Goal: Transaction & Acquisition: Purchase product/service

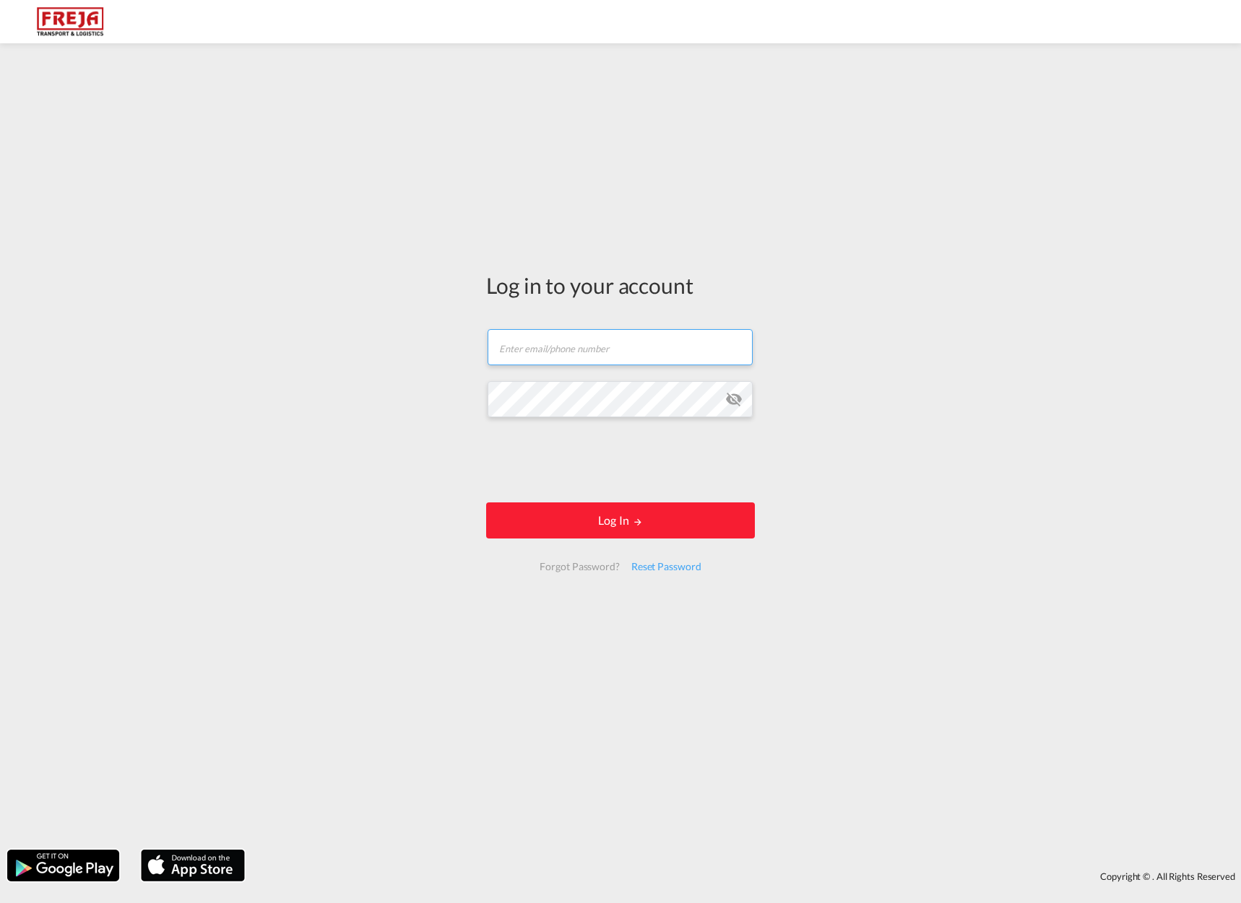
click at [569, 349] on input "text" at bounding box center [619, 347] width 265 height 36
type input "[EMAIL_ADDRESS][DOMAIN_NAME]"
click at [614, 516] on button "Log In" at bounding box center [620, 521] width 269 height 36
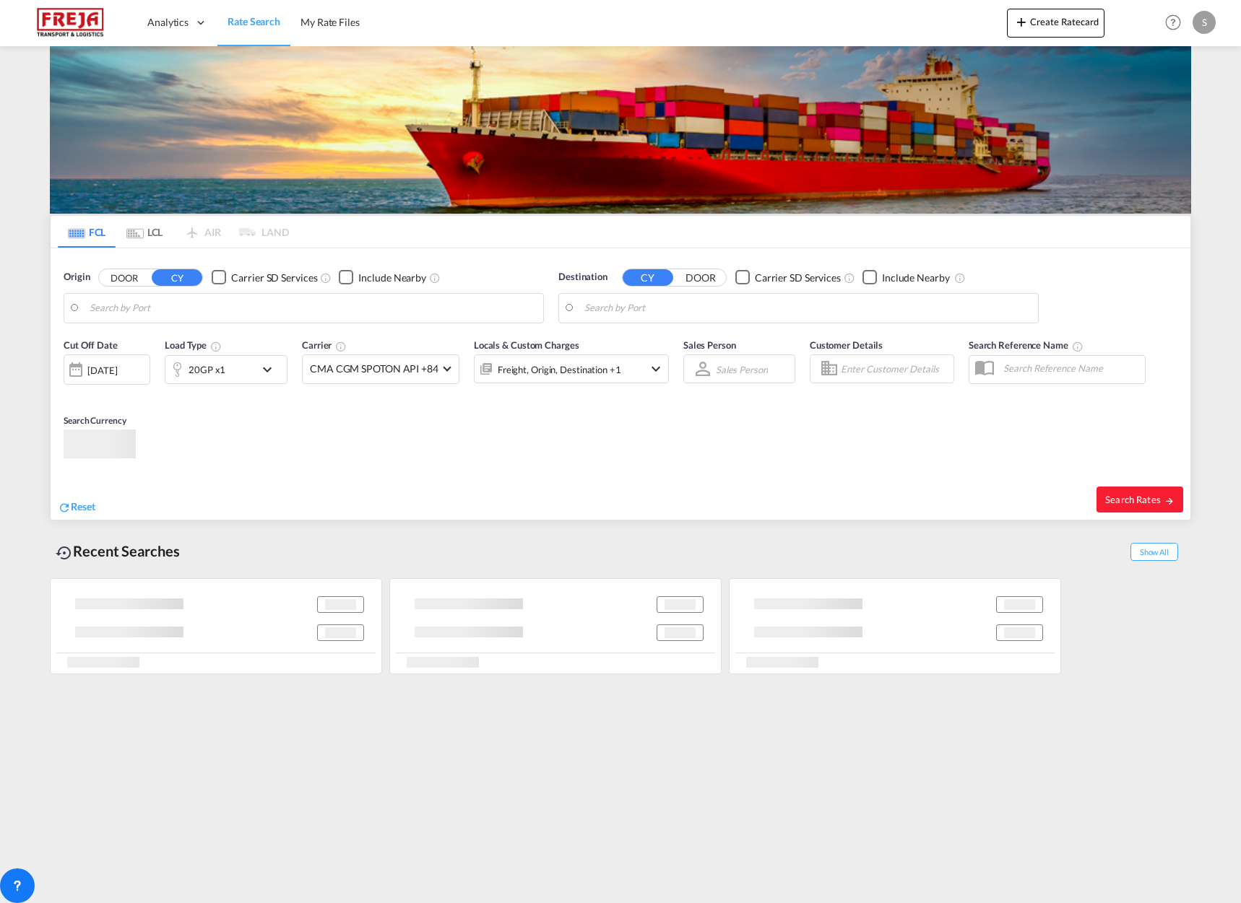
type input "[GEOGRAPHIC_DATA], NOSVG"
type input "[GEOGRAPHIC_DATA], SGSIN"
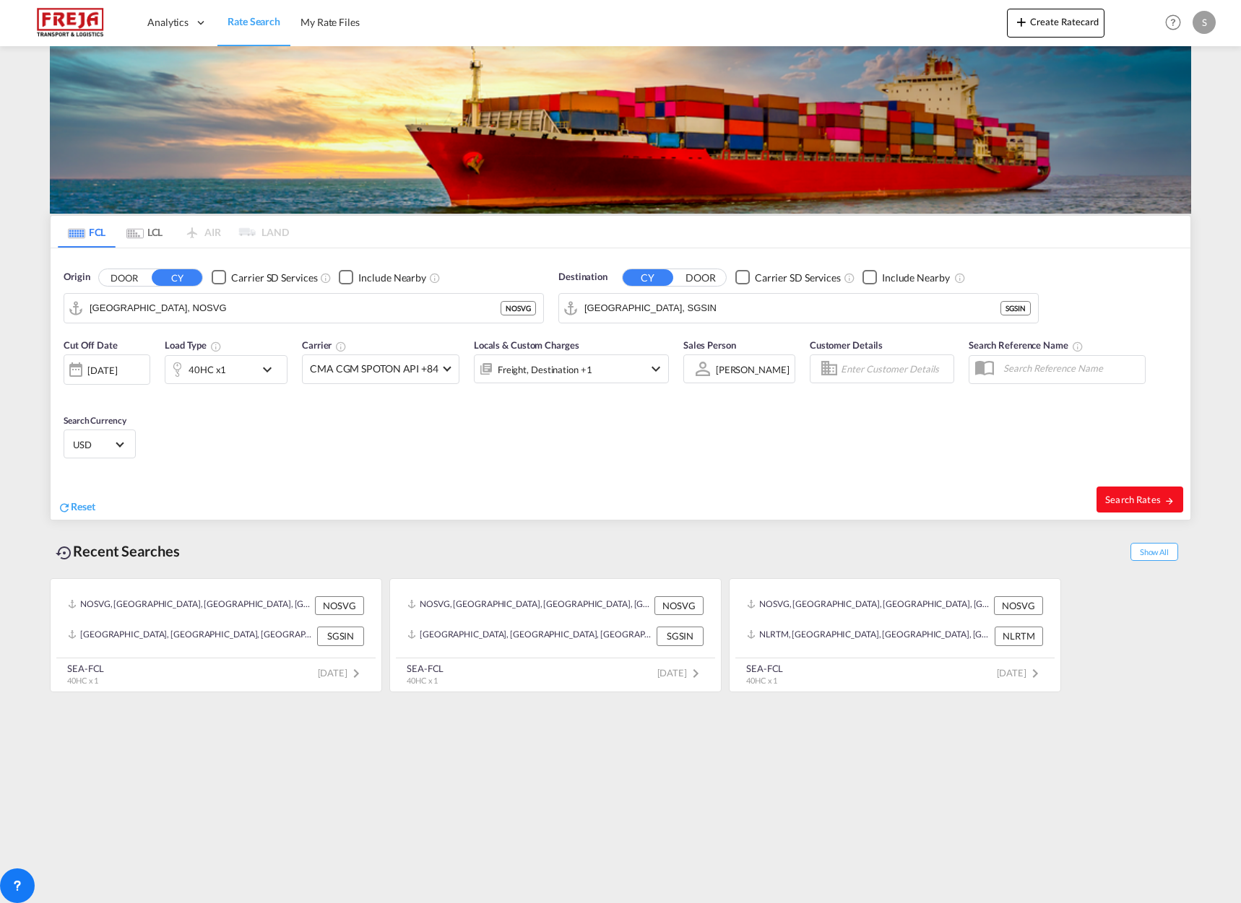
click at [1140, 495] on span "Search Rates" at bounding box center [1139, 500] width 69 height 12
type input "NOSVG to SGSIN / [DATE]"
